Goal: Ask a question

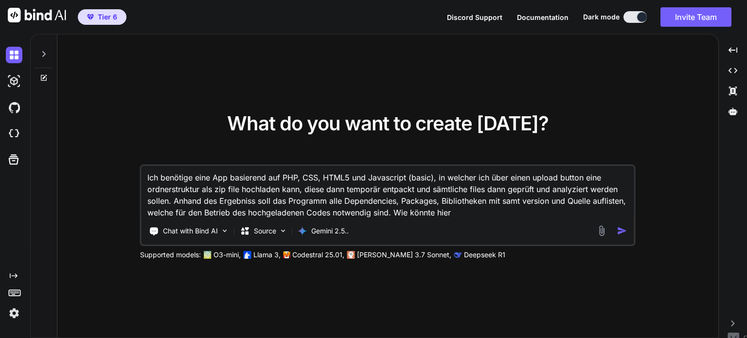
click at [40, 57] on icon at bounding box center [44, 54] width 8 height 8
type textarea "x"
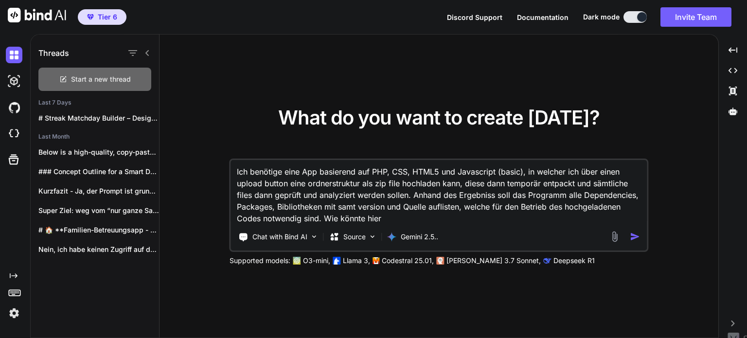
click at [111, 75] on span "Start a new thread" at bounding box center [101, 79] width 60 height 10
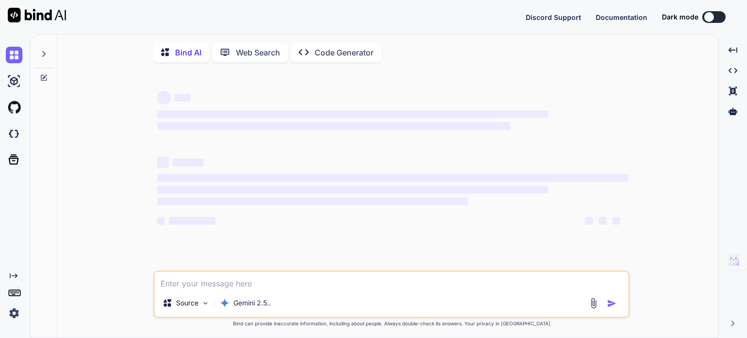
type textarea "x"
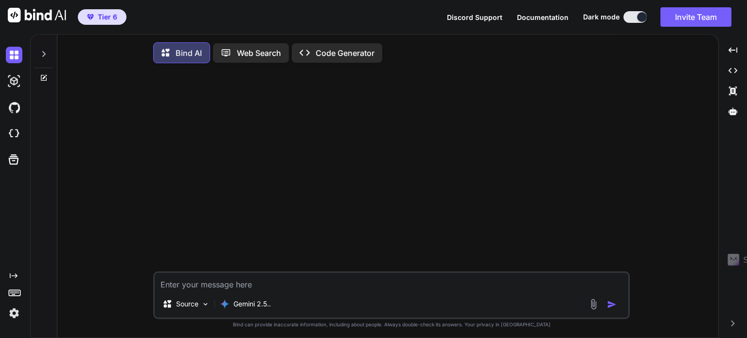
click at [241, 54] on p "Web Search" at bounding box center [259, 53] width 44 height 12
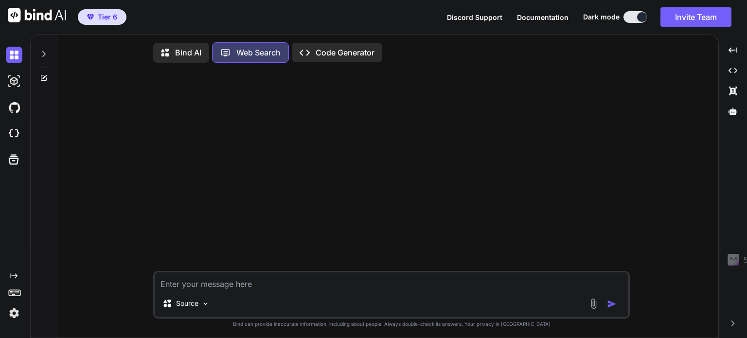
scroll to position [4, 0]
click at [327, 54] on div "Created with Pixso. Code Generator" at bounding box center [337, 50] width 90 height 19
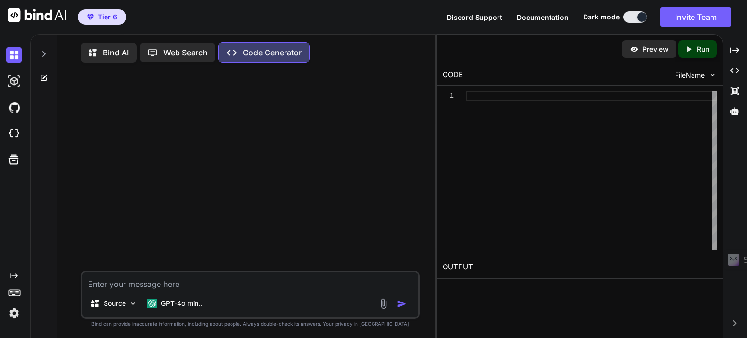
click at [117, 48] on p "Bind AI" at bounding box center [116, 53] width 26 height 12
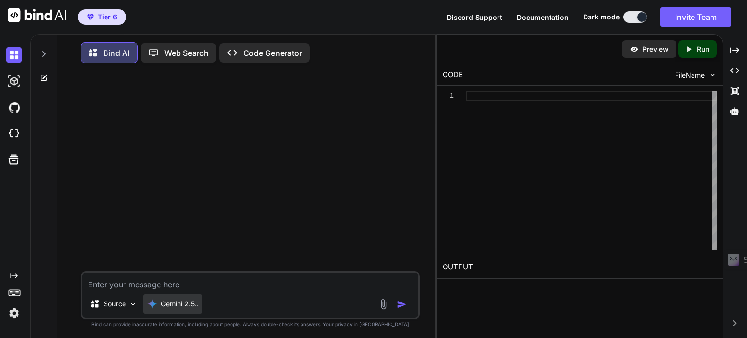
click at [175, 306] on p "Gemini 2.5.." at bounding box center [179, 304] width 37 height 10
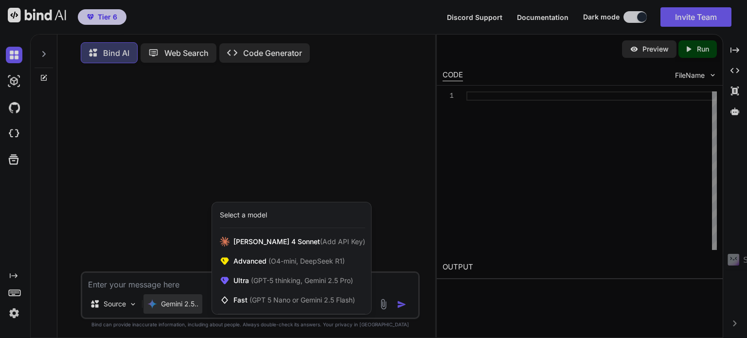
click at [136, 287] on div at bounding box center [373, 169] width 747 height 338
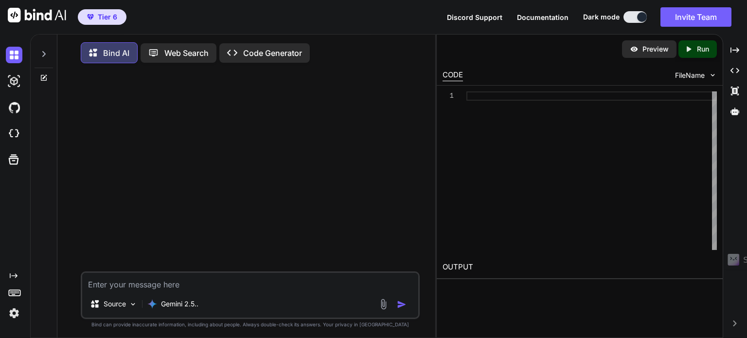
click at [136, 287] on textarea at bounding box center [250, 282] width 336 height 18
